Goal: Entertainment & Leisure: Consume media (video, audio)

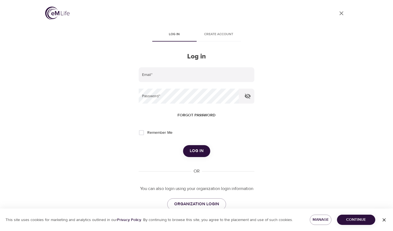
click at [159, 80] on input "email" at bounding box center [196, 74] width 115 height 15
type input "[EMAIL_ADDRESS][DOMAIN_NAME]"
click at [194, 150] on span "Log in" at bounding box center [197, 151] width 14 height 7
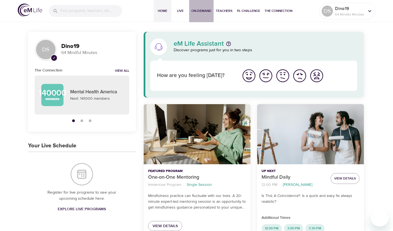
click at [196, 13] on span "On-Demand" at bounding box center [202, 11] width 20 height 6
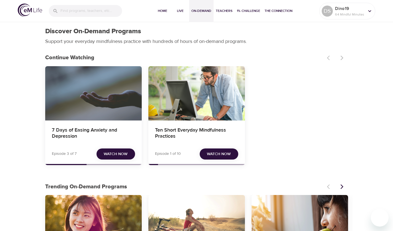
click at [116, 153] on span "Watch Now" at bounding box center [116, 154] width 24 height 7
click at [119, 155] on span "Watch Now" at bounding box center [116, 154] width 24 height 7
click at [118, 155] on span "Watch Now" at bounding box center [116, 154] width 24 height 7
click at [119, 155] on span "Watch Now" at bounding box center [116, 154] width 24 height 7
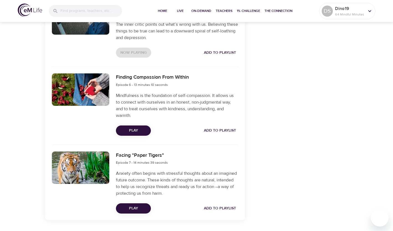
scroll to position [528, 0]
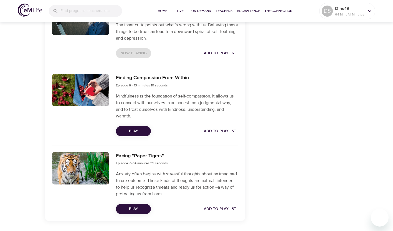
click at [136, 130] on span "Play" at bounding box center [133, 131] width 26 height 7
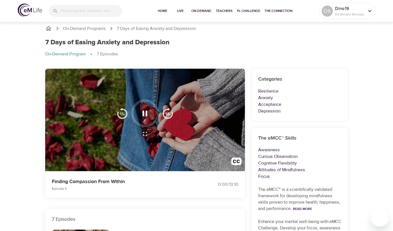
scroll to position [0, 0]
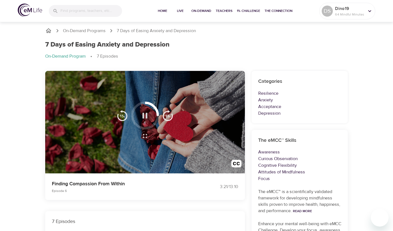
click at [147, 117] on icon "button" at bounding box center [145, 116] width 5 height 6
